Goal: Use online tool/utility: Utilize a website feature to perform a specific function

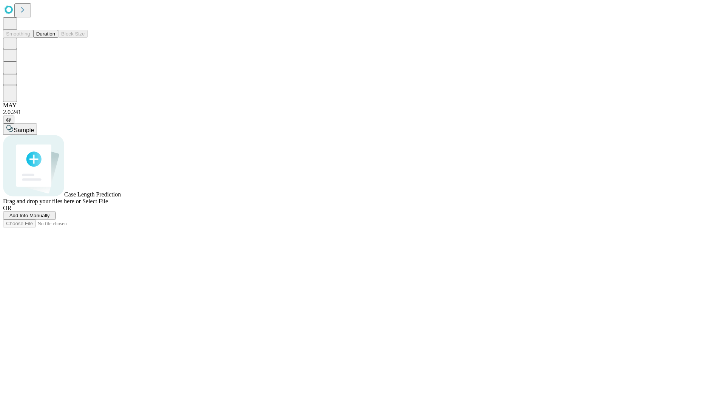
click at [108, 204] on span "Select File" at bounding box center [95, 201] width 26 height 6
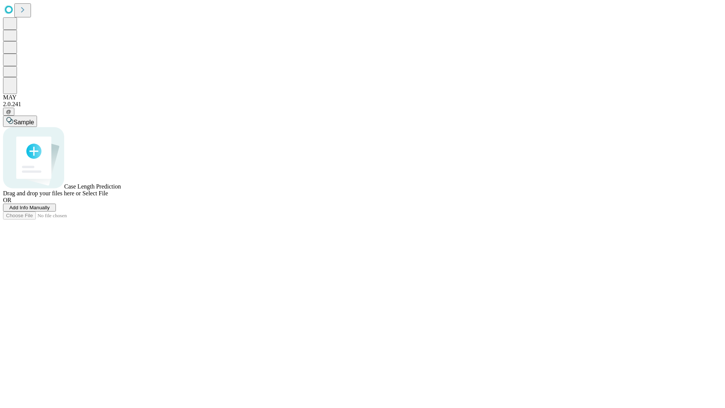
click at [108, 196] on span "Select File" at bounding box center [95, 193] width 26 height 6
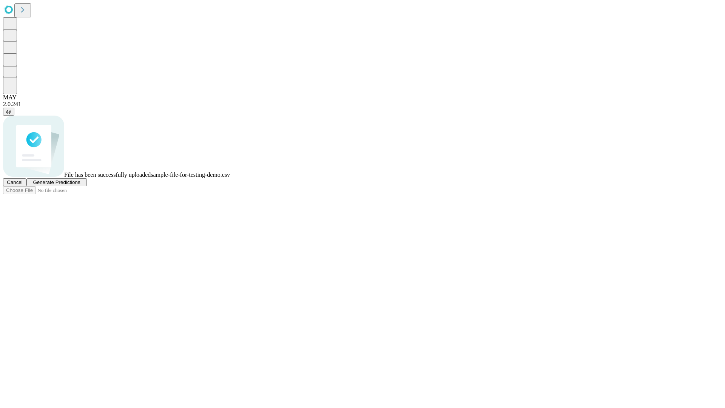
click at [80, 185] on span "Generate Predictions" at bounding box center [56, 182] width 47 height 6
